Goal: Task Accomplishment & Management: Manage account settings

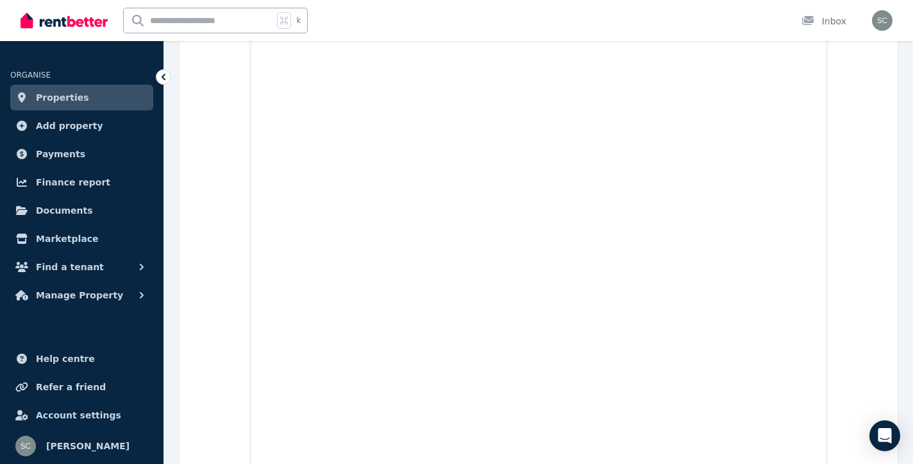
scroll to position [595, 0]
click at [139, 92] on link "Properties" at bounding box center [81, 98] width 143 height 26
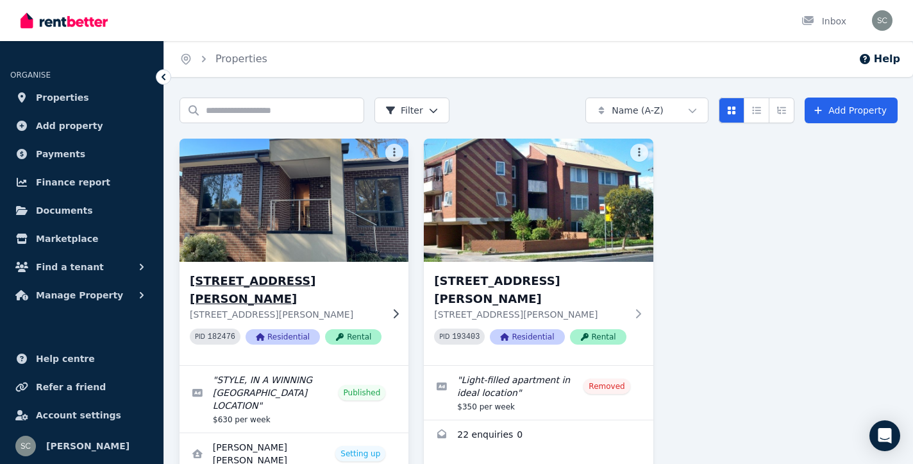
click at [266, 235] on img at bounding box center [294, 200] width 240 height 130
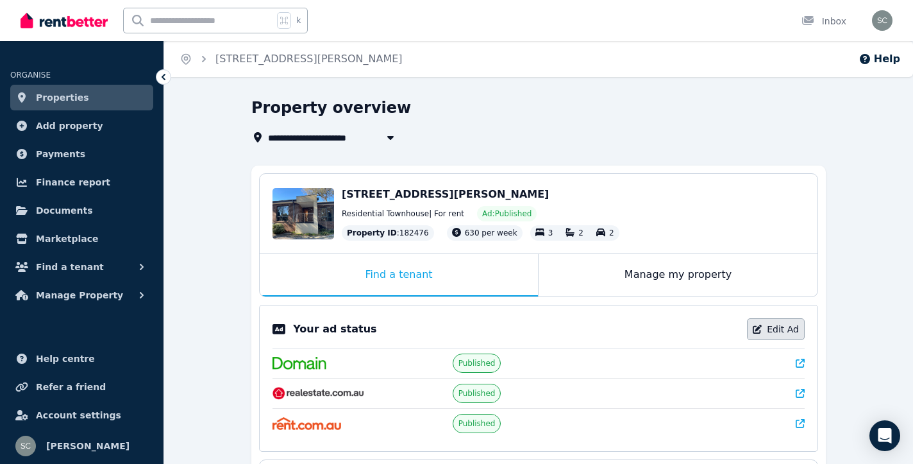
click at [768, 332] on link "Edit Ad" at bounding box center [776, 329] width 58 height 22
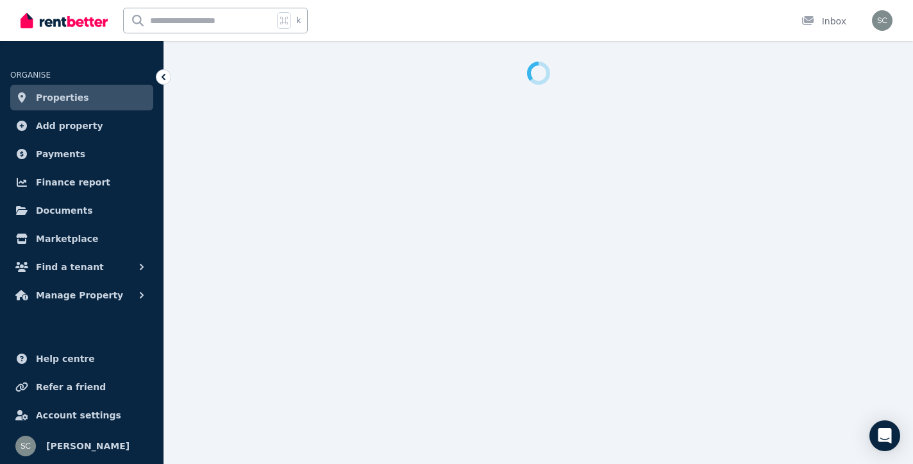
select select "**********"
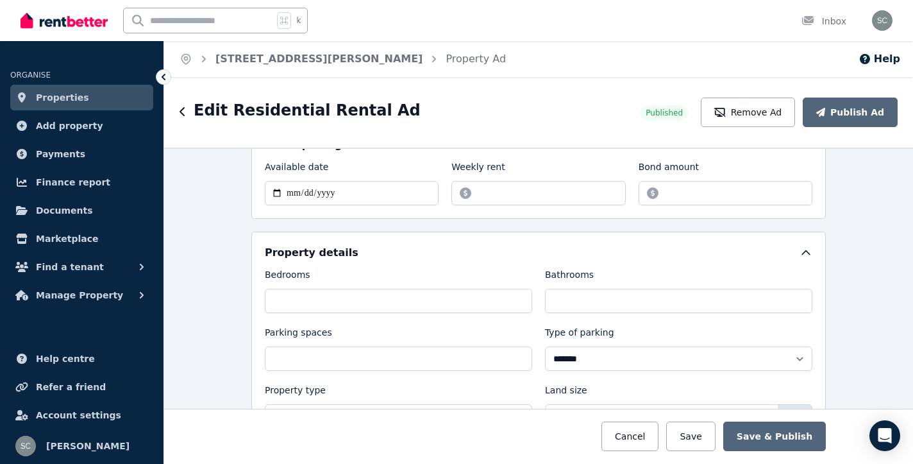
scroll to position [424, 0]
